Goal: Information Seeking & Learning: Find specific fact

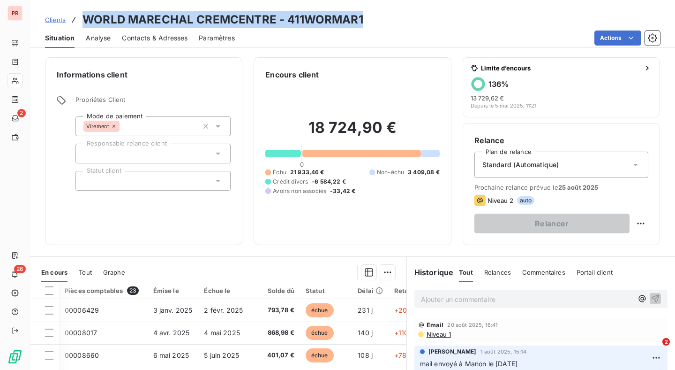
scroll to position [358, 19]
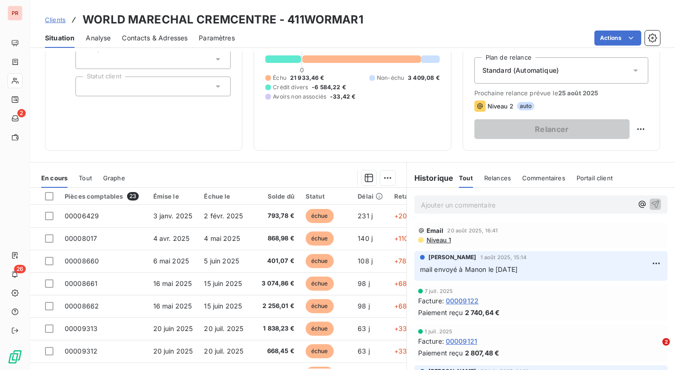
scroll to position [121, 0]
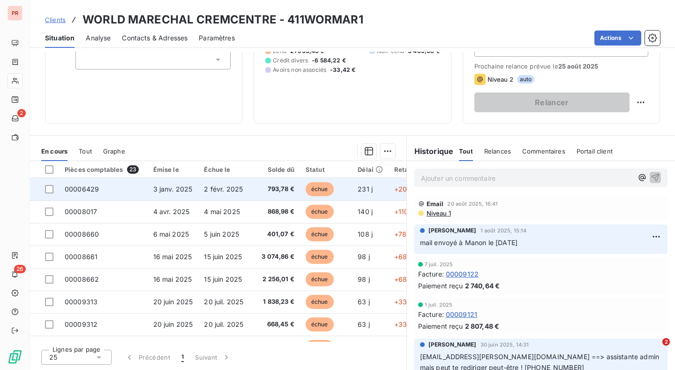
click at [259, 186] on span "793,78 €" at bounding box center [276, 188] width 36 height 9
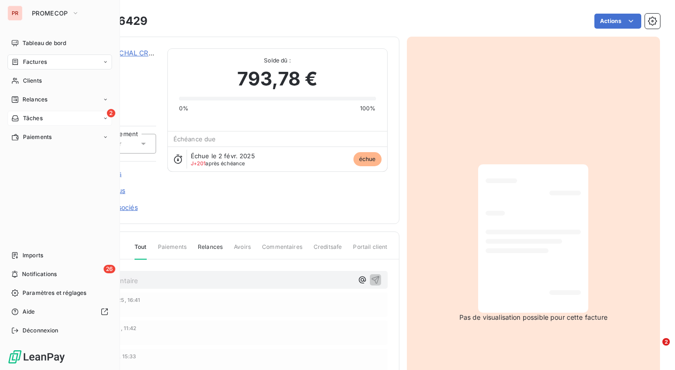
click at [60, 120] on div "2 Tâches" at bounding box center [60, 118] width 105 height 15
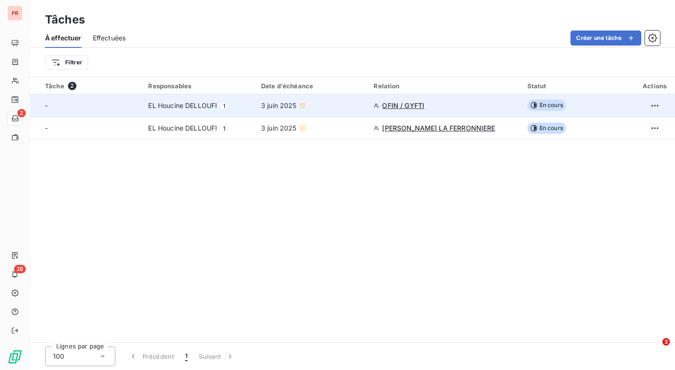
click at [255, 113] on td "EL Houcine DELLOUFI 1" at bounding box center [199, 105] width 113 height 23
type input "[DATE]"
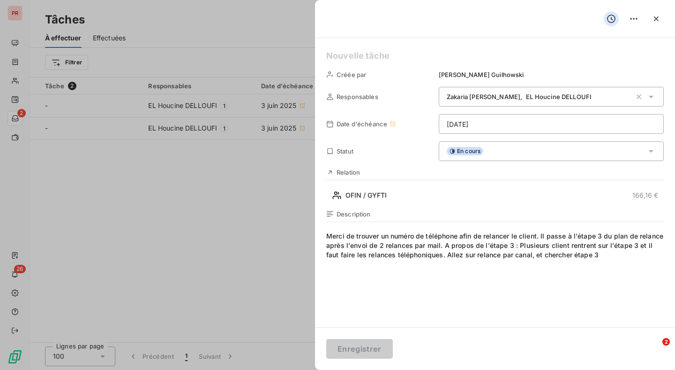
click at [183, 244] on div at bounding box center [337, 185] width 675 height 370
click at [247, 152] on div at bounding box center [337, 185] width 675 height 370
click at [652, 23] on icon "button" at bounding box center [656, 18] width 9 height 9
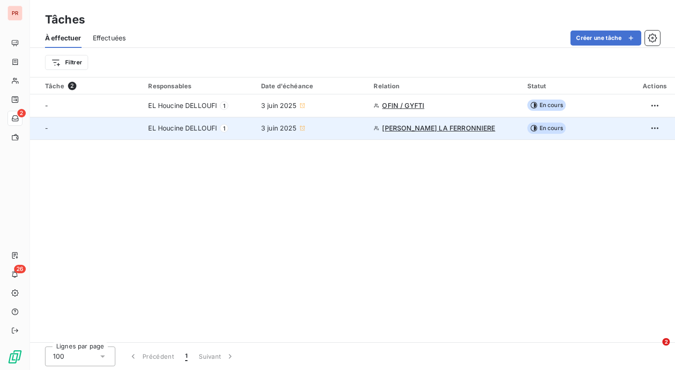
click at [227, 120] on td "EL Houcine DELLOUFI 1" at bounding box center [199, 128] width 113 height 23
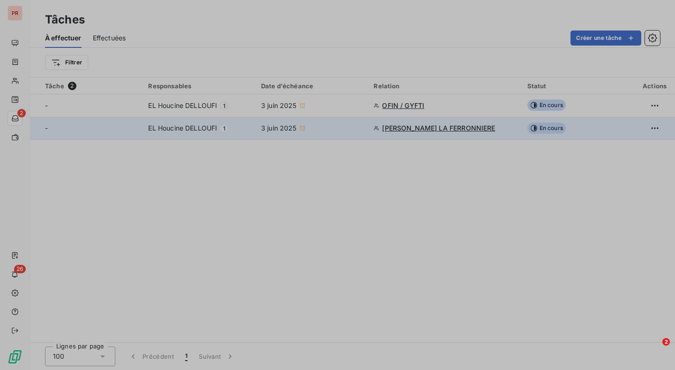
type input "[DATE]"
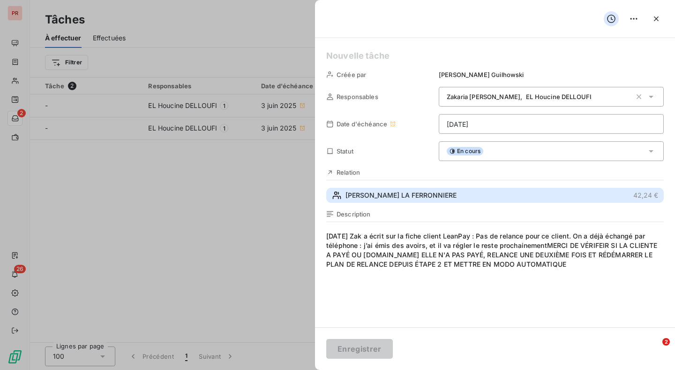
click at [389, 199] on span "[PERSON_NAME] LA FERRONNIERE" at bounding box center [401, 194] width 111 height 9
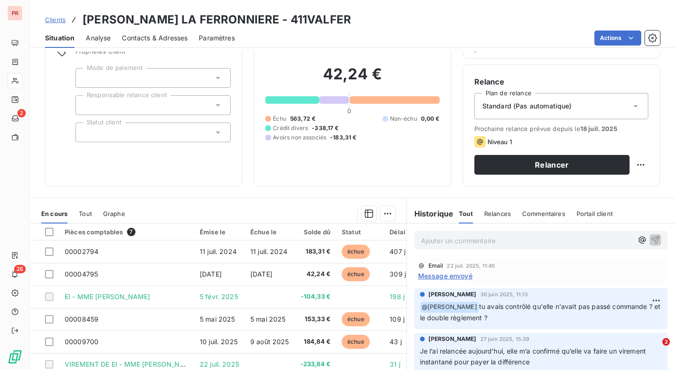
scroll to position [111, 0]
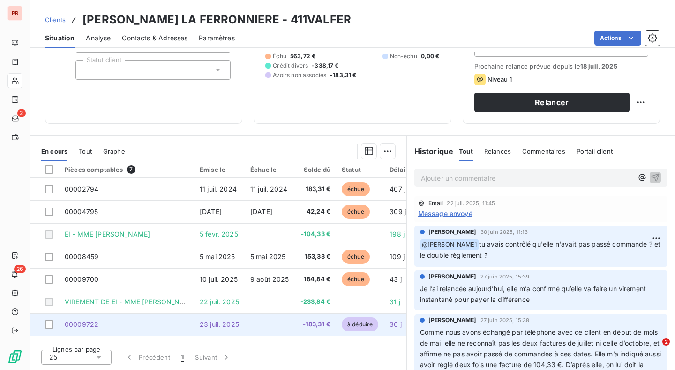
click at [246, 325] on td at bounding box center [270, 324] width 50 height 23
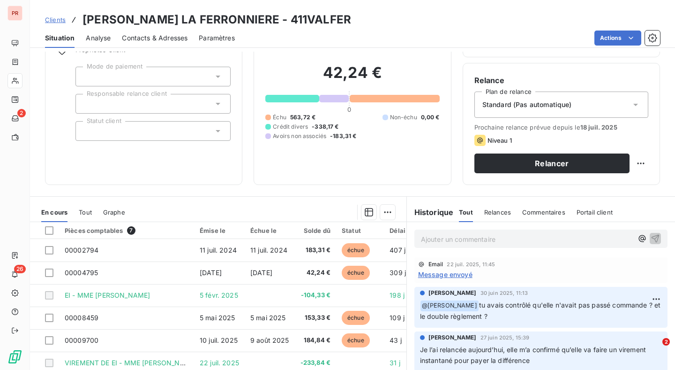
scroll to position [5, 0]
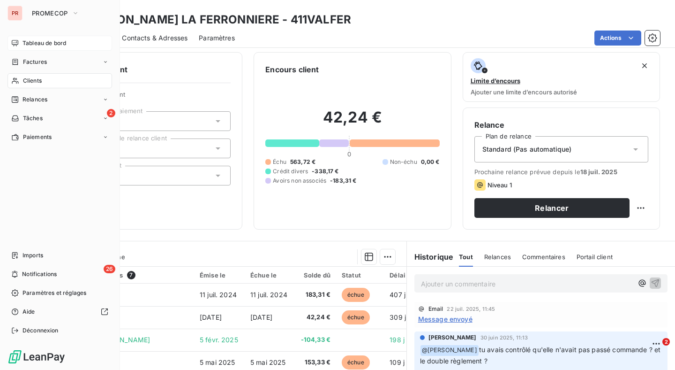
click at [43, 45] on span "Tableau de bord" at bounding box center [45, 43] width 44 height 8
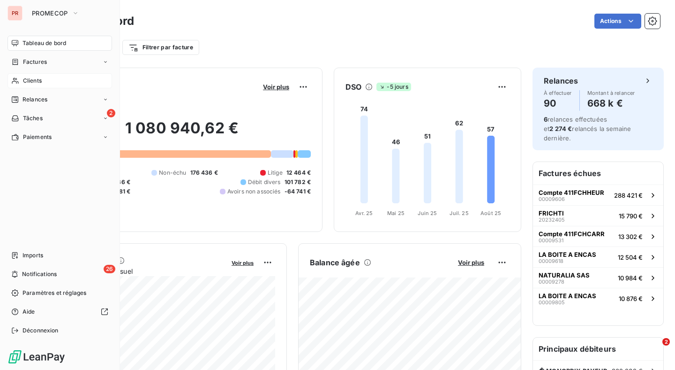
click at [19, 85] on div "Clients" at bounding box center [60, 80] width 105 height 15
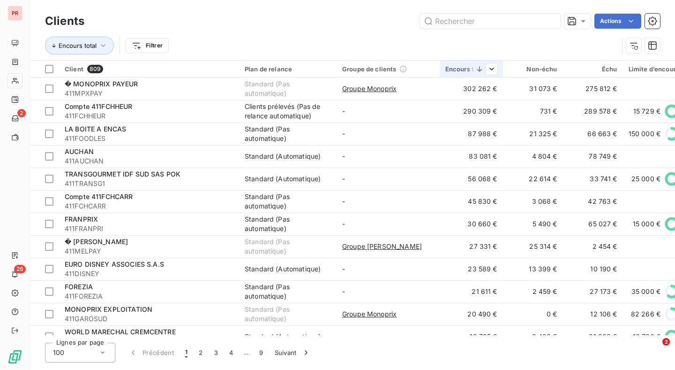
click at [457, 70] on div "Encours total" at bounding box center [472, 69] width 52 height 8
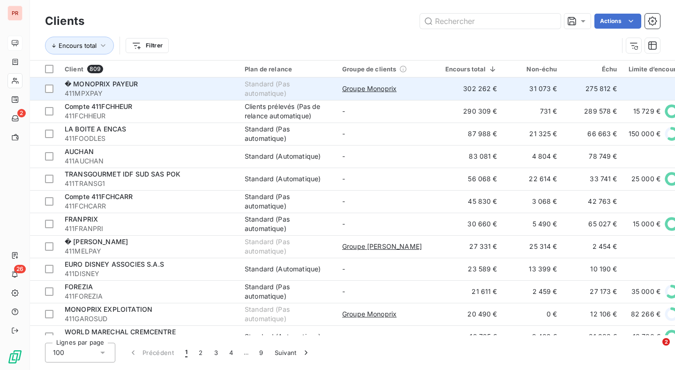
click at [178, 96] on span "411MPXPAY" at bounding box center [149, 93] width 169 height 9
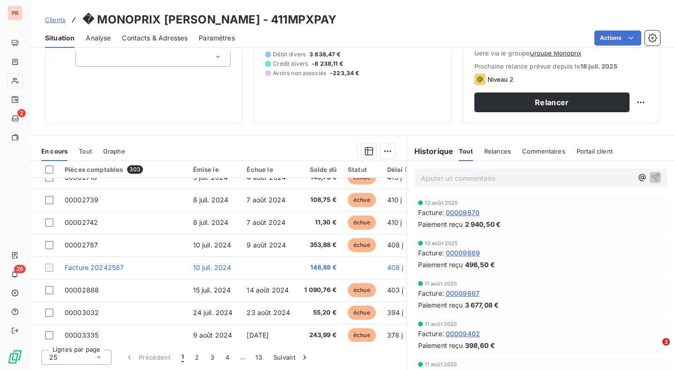
scroll to position [403, 0]
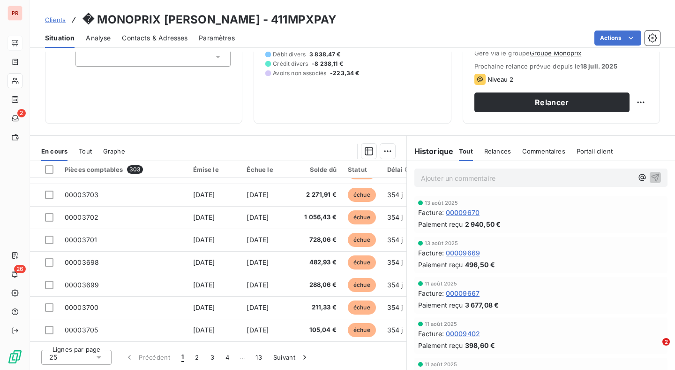
click at [148, 35] on span "Contacts & Adresses" at bounding box center [155, 37] width 66 height 9
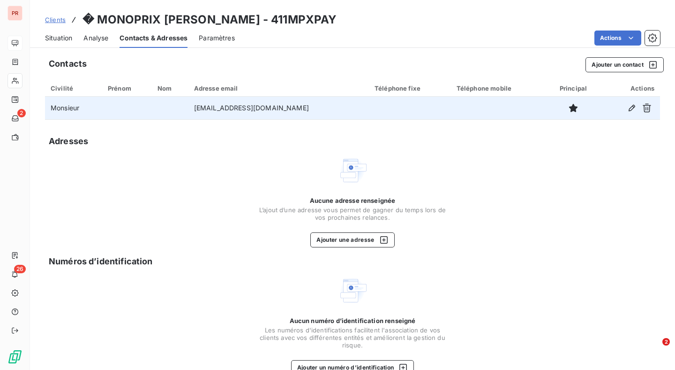
drag, startPoint x: 199, startPoint y: 108, endPoint x: 310, endPoint y: 103, distance: 111.3
click at [310, 103] on td "[EMAIL_ADDRESS][DOMAIN_NAME]" at bounding box center [279, 108] width 181 height 23
drag, startPoint x: 310, startPoint y: 107, endPoint x: 199, endPoint y: 107, distance: 110.7
click at [199, 107] on td "[EMAIL_ADDRESS][DOMAIN_NAME]" at bounding box center [279, 108] width 181 height 23
copy td "[EMAIL_ADDRESS][DOMAIN_NAME]"
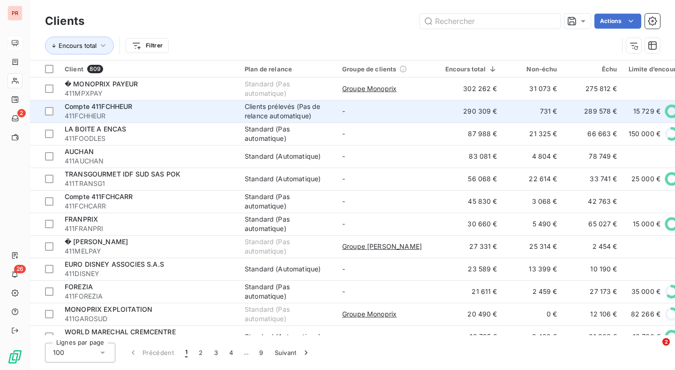
click at [364, 106] on td "-" at bounding box center [388, 111] width 103 height 23
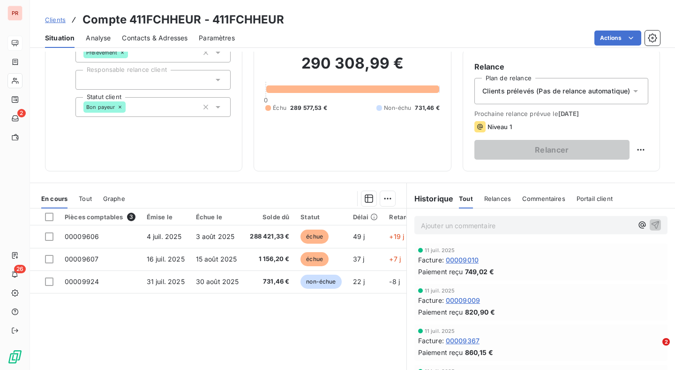
scroll to position [77, 0]
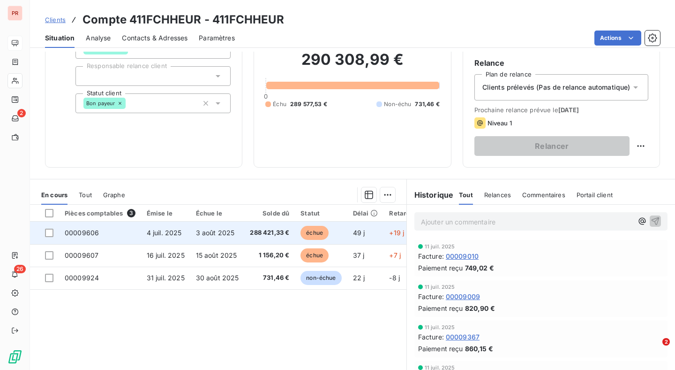
click at [230, 236] on span "3 août 2025" at bounding box center [215, 232] width 39 height 8
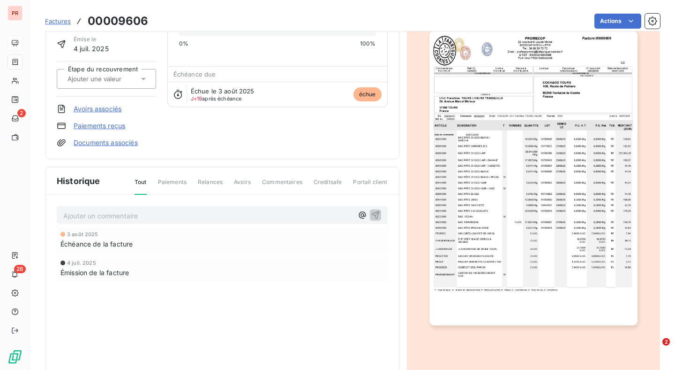
scroll to position [95, 0]
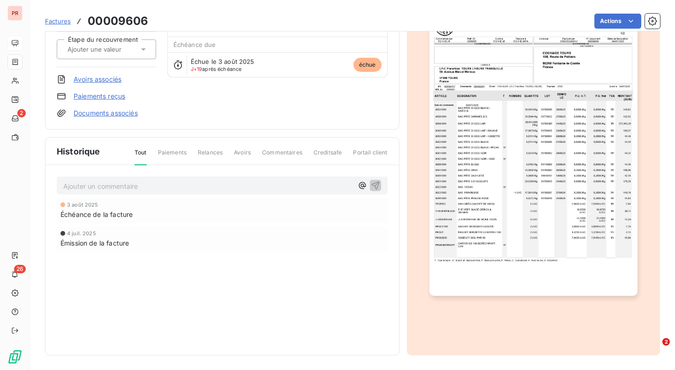
click at [549, 113] on img "button" at bounding box center [534, 148] width 208 height 294
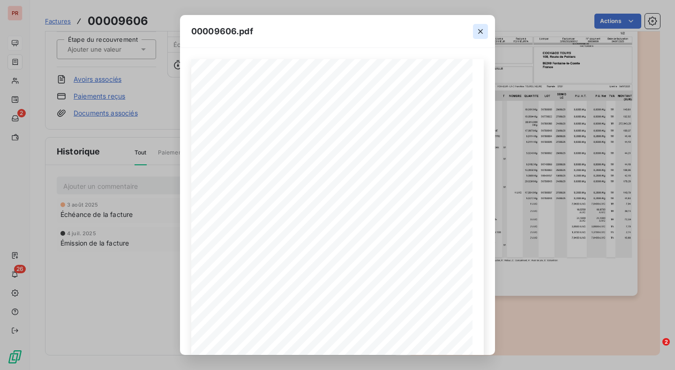
click at [479, 32] on icon "button" at bounding box center [480, 31] width 5 height 5
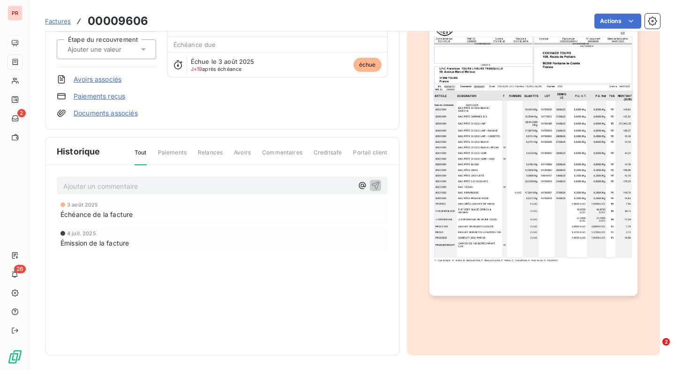
scroll to position [0, 0]
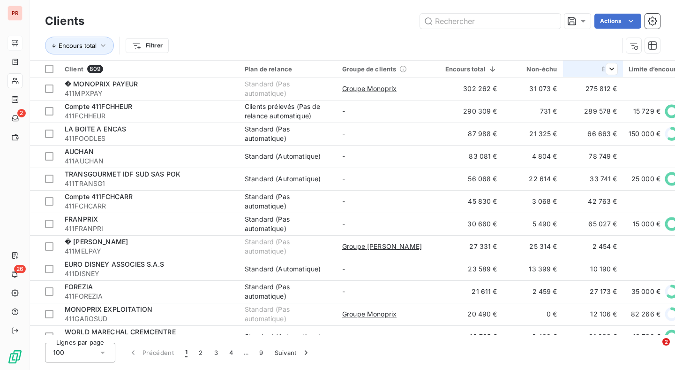
click at [599, 70] on div at bounding box center [608, 68] width 19 height 11
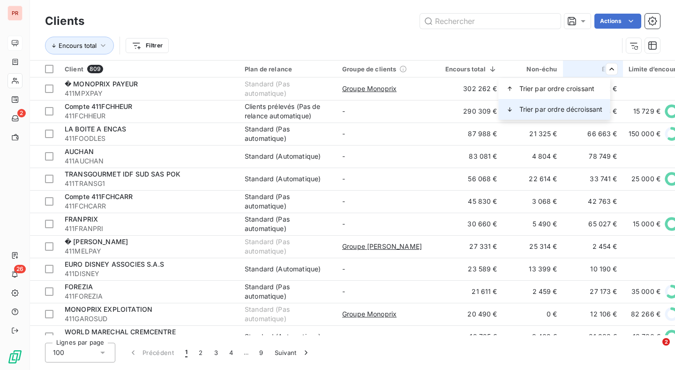
click at [573, 107] on span "Trier par ordre décroissant" at bounding box center [561, 109] width 83 height 9
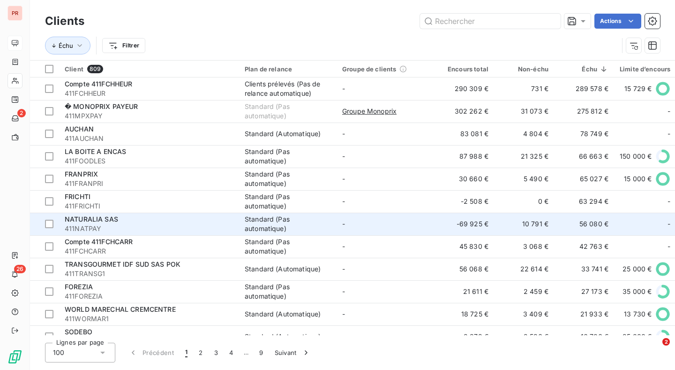
click at [228, 224] on span "411NATPAY" at bounding box center [149, 228] width 169 height 9
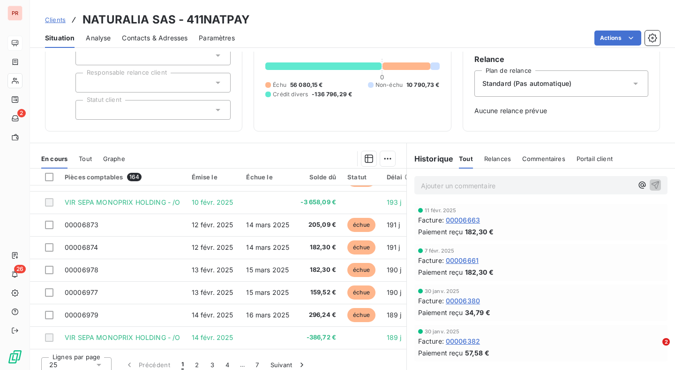
scroll to position [78, 0]
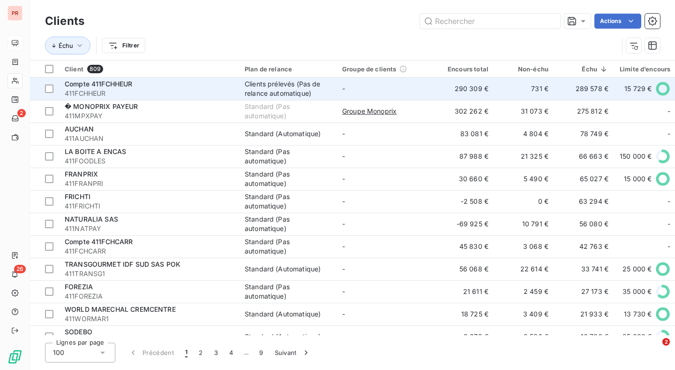
click at [125, 90] on span "411FCHHEUR" at bounding box center [149, 93] width 169 height 9
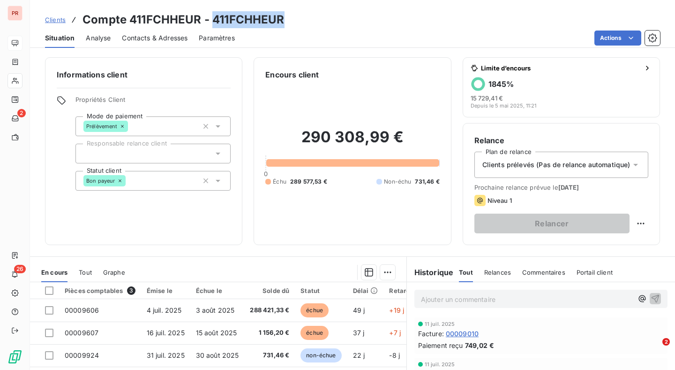
drag, startPoint x: 213, startPoint y: 19, endPoint x: 280, endPoint y: 21, distance: 67.6
click at [280, 21] on h3 "Compte 411FCHHEUR - 411FCHHEUR" at bounding box center [184, 19] width 202 height 17
copy h3 "411FCHHEUR"
